Goal: Transaction & Acquisition: Obtain resource

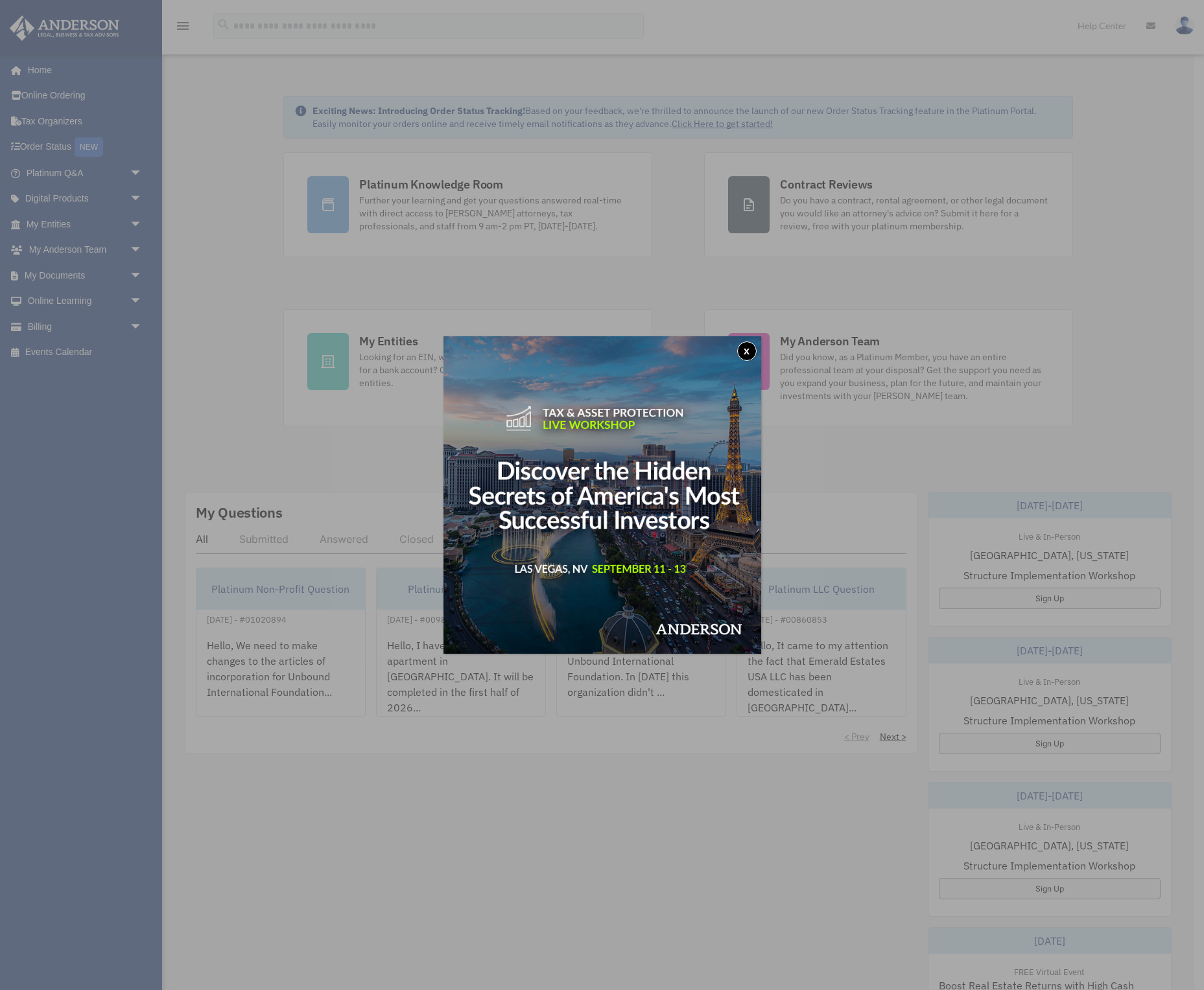
click at [748, 353] on button "x" at bounding box center [746, 351] width 20 height 20
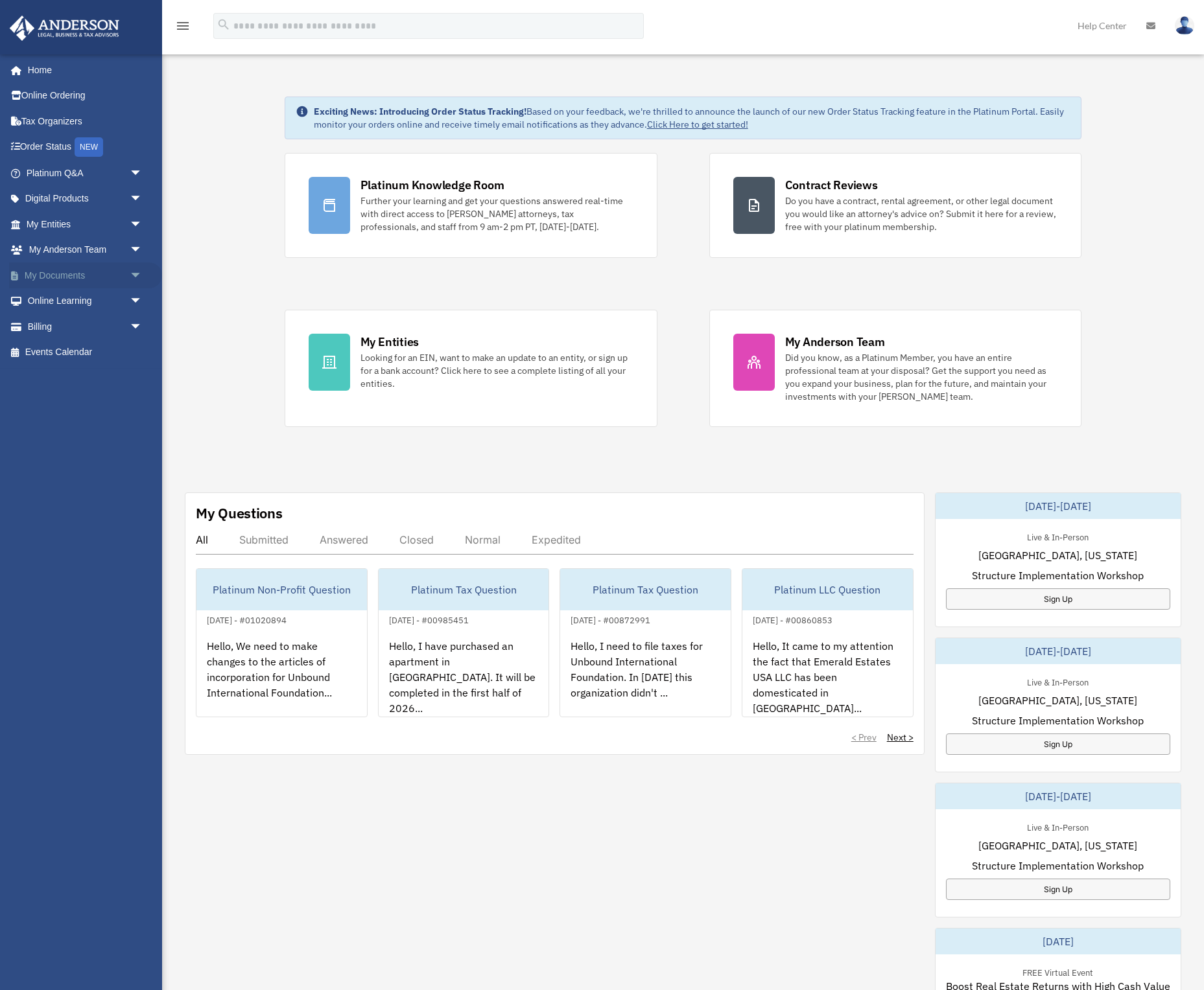
click at [138, 279] on span "arrow_drop_down" at bounding box center [143, 276] width 26 height 26
click at [52, 296] on link "Box" at bounding box center [89, 301] width 144 height 26
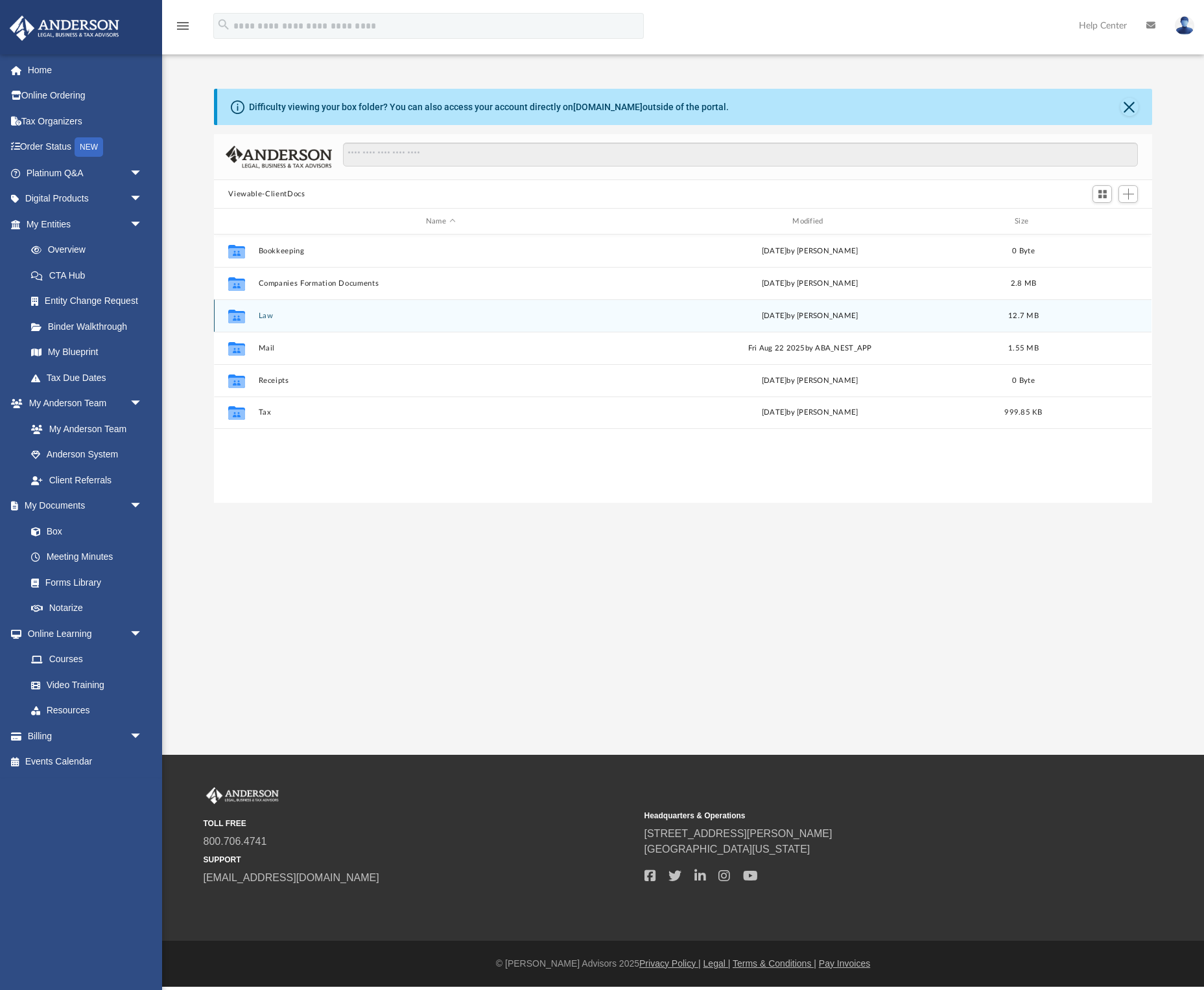
scroll to position [295, 938]
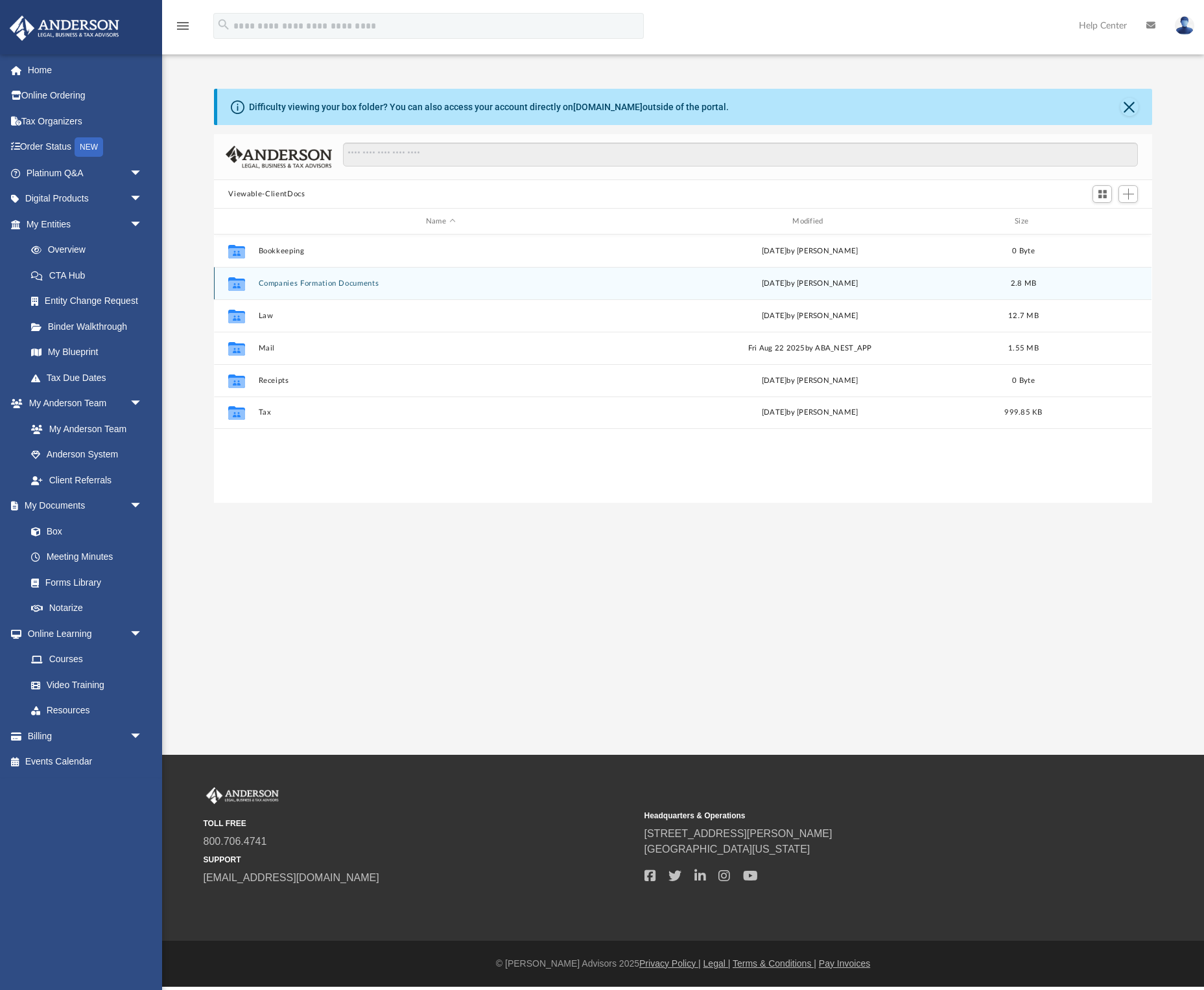
click at [236, 282] on icon "grid" at bounding box center [236, 284] width 17 height 10
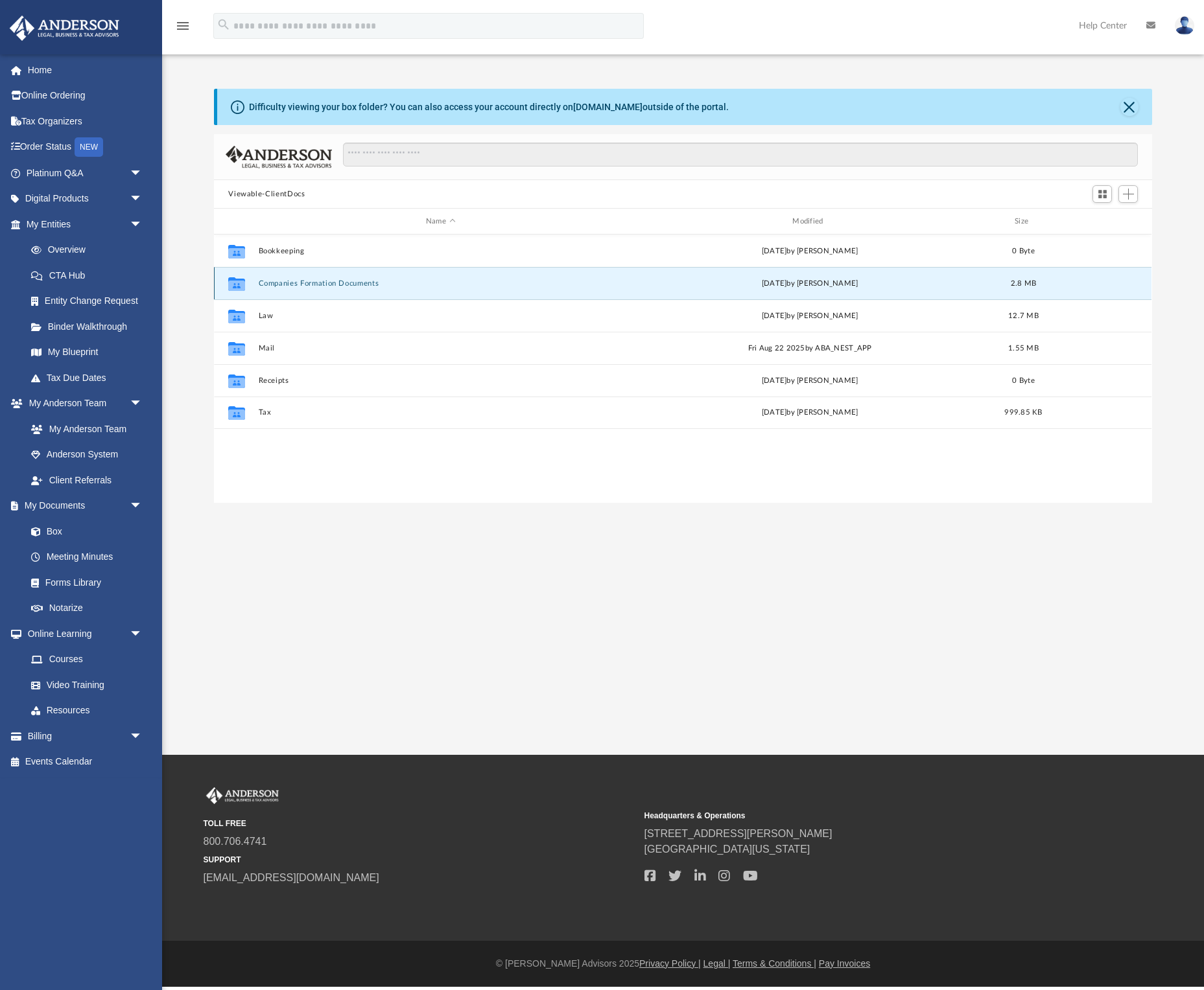
click at [236, 282] on icon "grid" at bounding box center [236, 284] width 17 height 10
click at [293, 280] on button "Companies Formation Documents" at bounding box center [441, 283] width 363 height 8
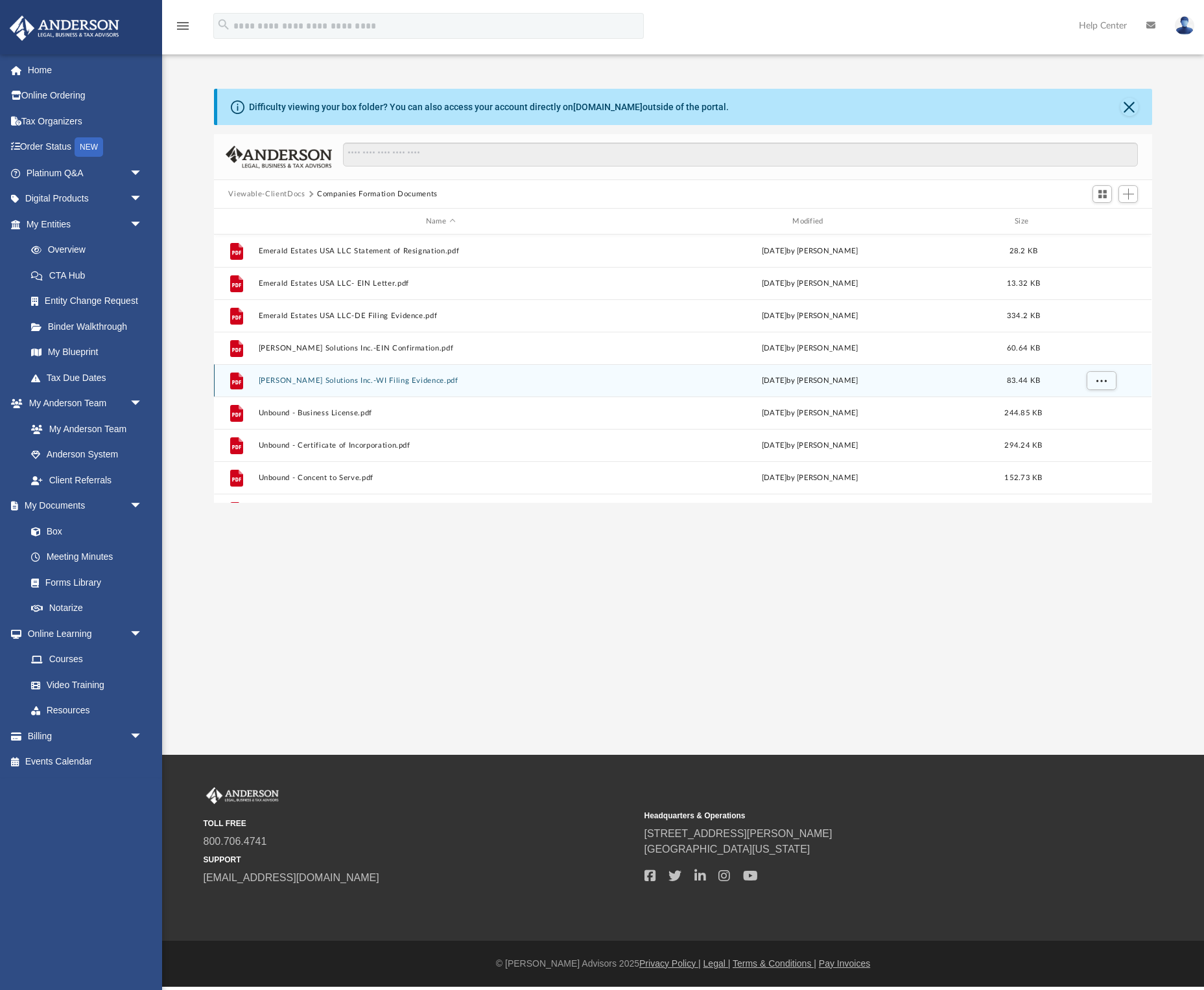
click at [342, 382] on button "[PERSON_NAME] Solutions Inc.-WI Filing Evidence.pdf" at bounding box center [441, 380] width 363 height 8
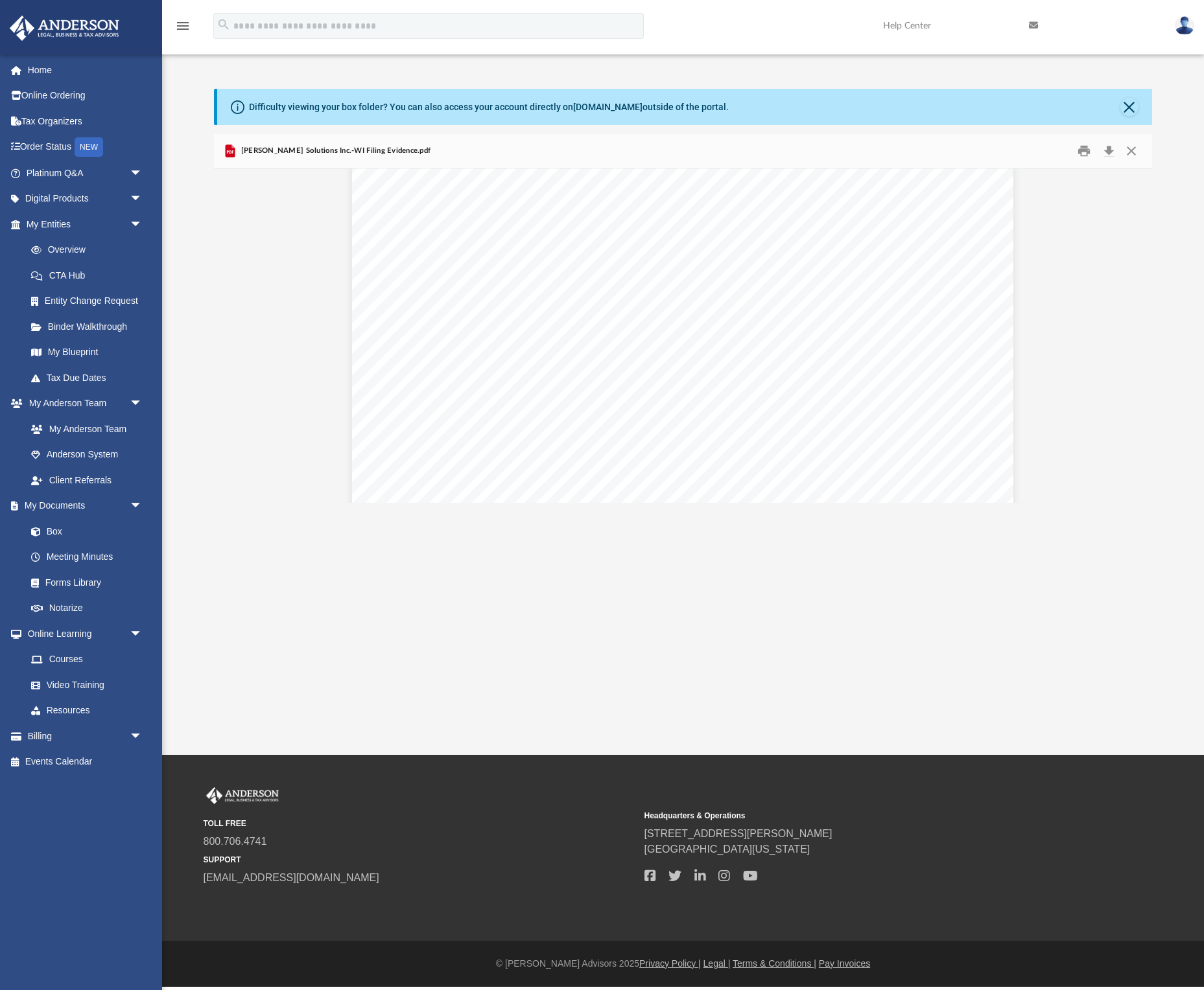
scroll to position [894, 0]
click at [1110, 155] on button "Download" at bounding box center [1108, 151] width 24 height 20
click at [1130, 152] on button "Close" at bounding box center [1131, 151] width 24 height 20
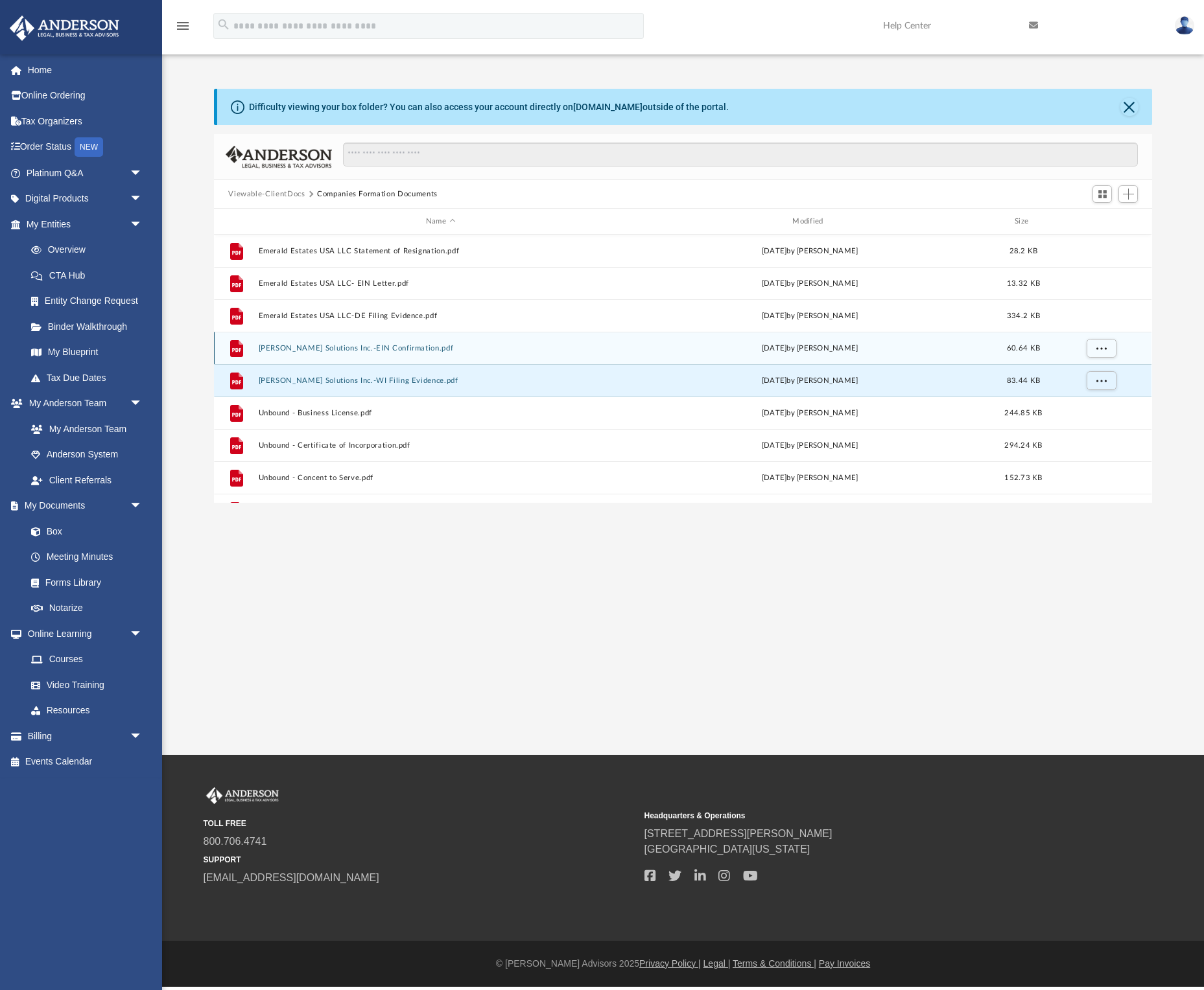
click at [297, 347] on button "[PERSON_NAME] Solutions Inc.-EIN Confirmation.pdf" at bounding box center [441, 348] width 363 height 8
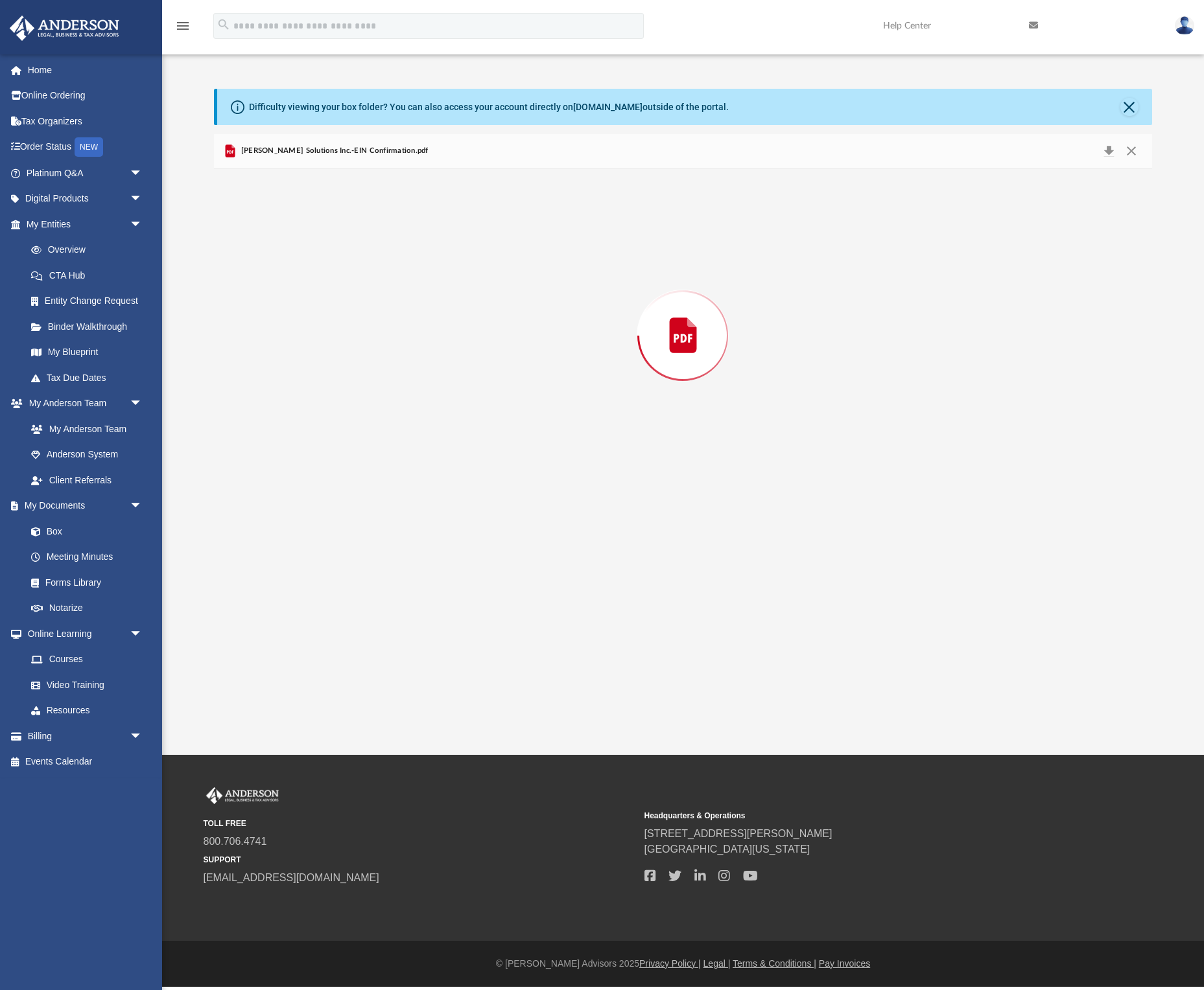
click at [297, 347] on div "Preview" at bounding box center [682, 335] width 938 height 334
click at [1108, 150] on button "Download" at bounding box center [1108, 151] width 24 height 20
